Goal: Find specific page/section: Find specific page/section

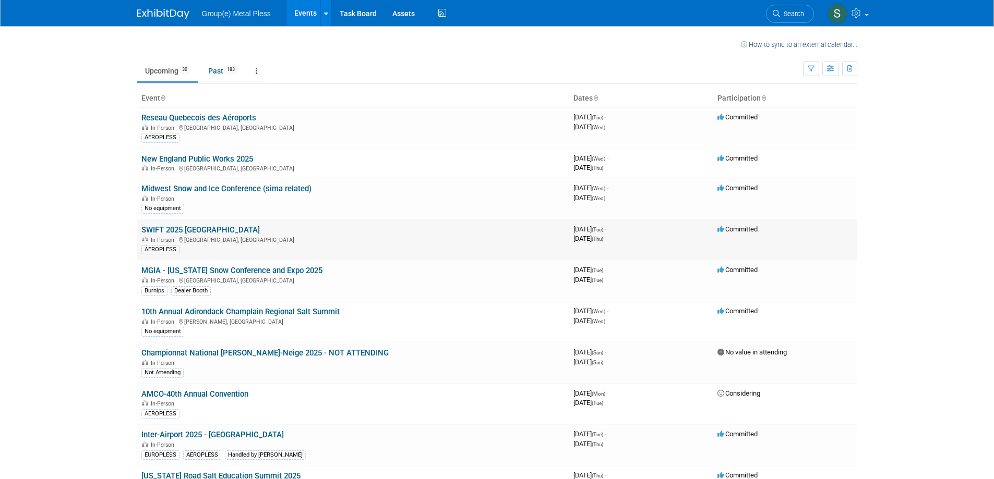
click at [188, 233] on link "SWIFT 2025 [GEOGRAPHIC_DATA]" at bounding box center [200, 229] width 118 height 9
click at [203, 268] on link "MGIA - [US_STATE] Snow Conference and Expo 2025" at bounding box center [231, 270] width 181 height 9
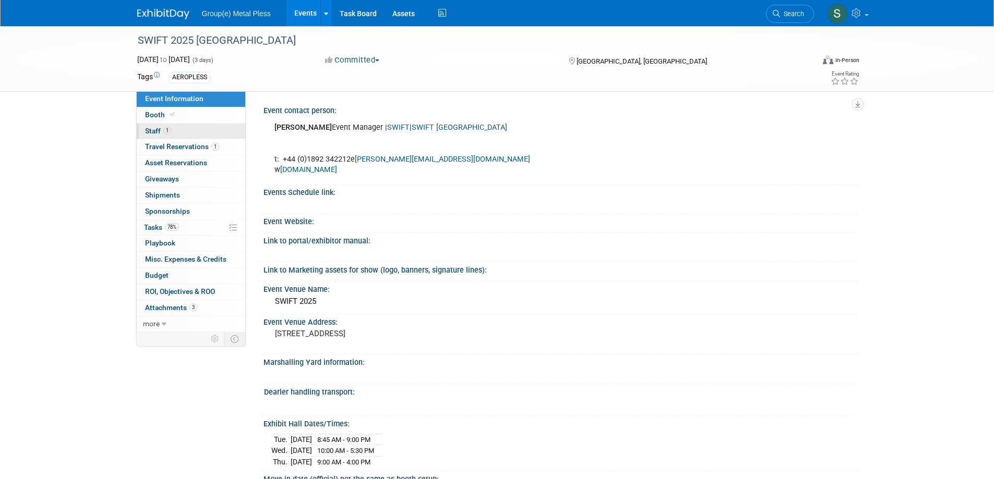
click at [158, 127] on span "Staff 1" at bounding box center [158, 131] width 26 height 8
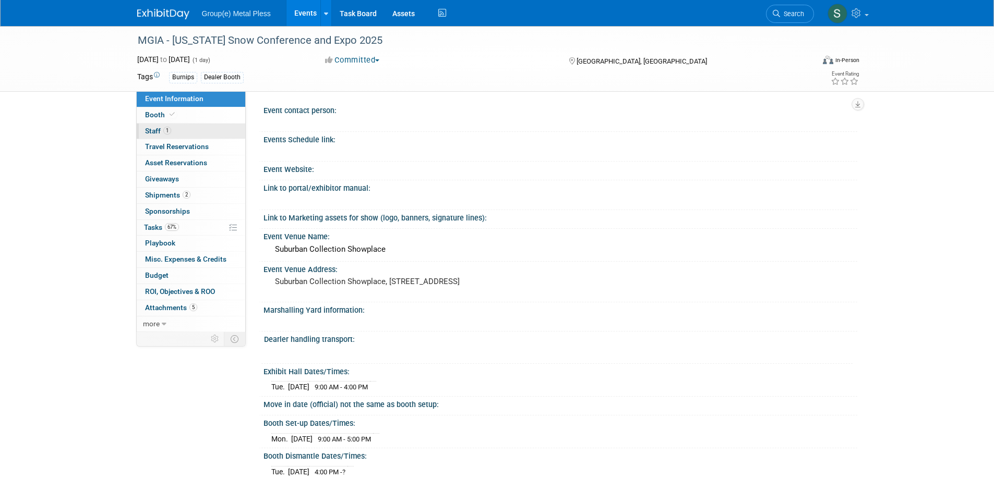
click at [153, 127] on span "Staff 1" at bounding box center [158, 131] width 26 height 8
